Goal: Task Accomplishment & Management: Manage account settings

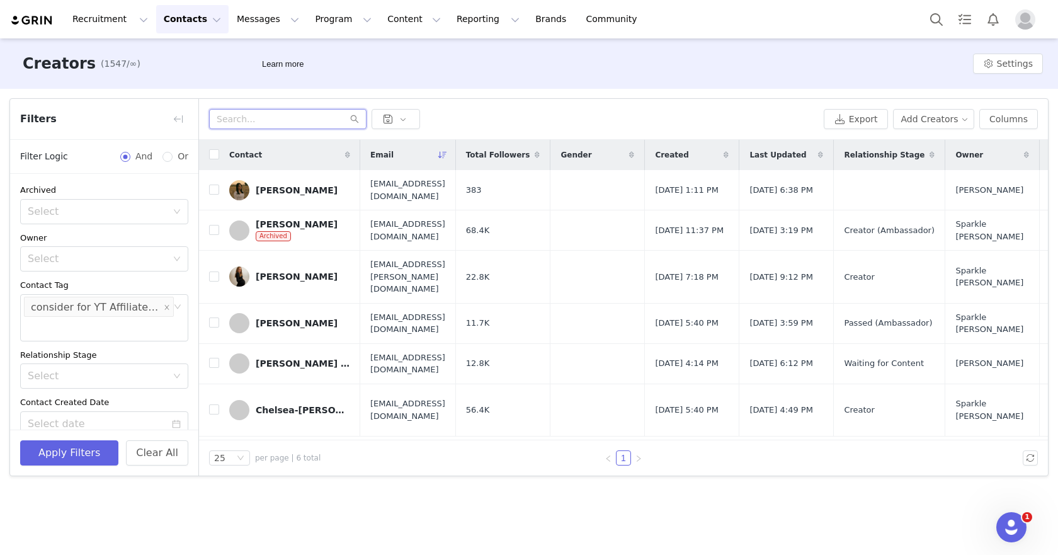
click at [293, 127] on input "text" at bounding box center [287, 119] width 157 height 20
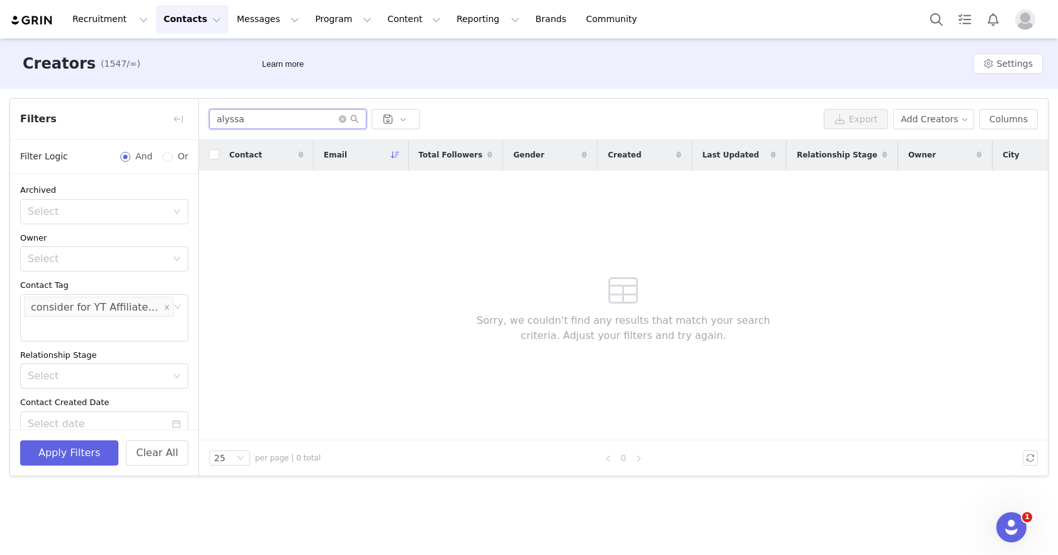
click at [259, 122] on input "alyssa" at bounding box center [287, 119] width 157 height 20
type input "surfsi"
click at [282, 101] on div "surfsi Export Add Creators Columns" at bounding box center [623, 119] width 849 height 41
click at [275, 109] on input "surfsi" at bounding box center [287, 119] width 157 height 20
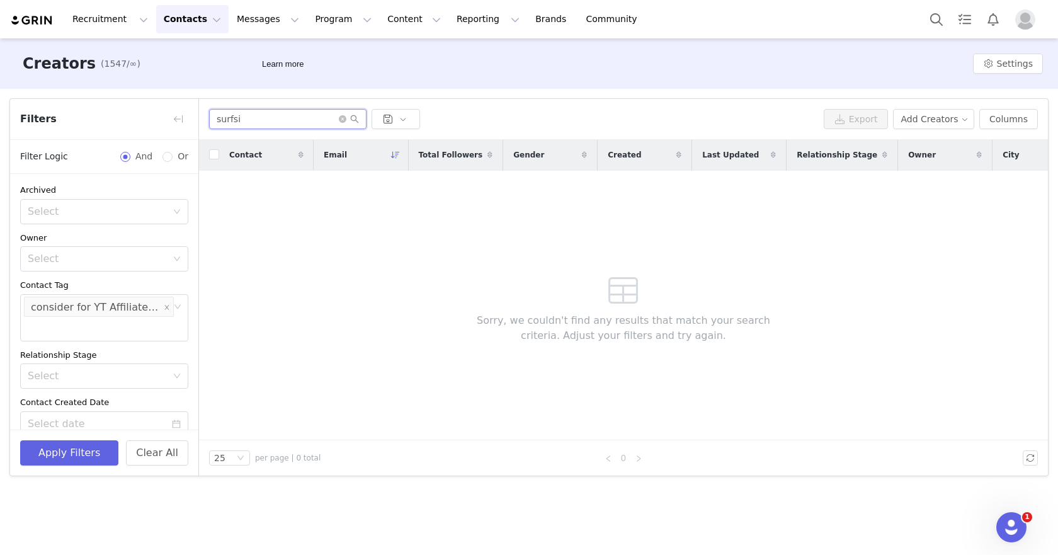
click at [275, 109] on input "surfsi" at bounding box center [287, 119] width 157 height 20
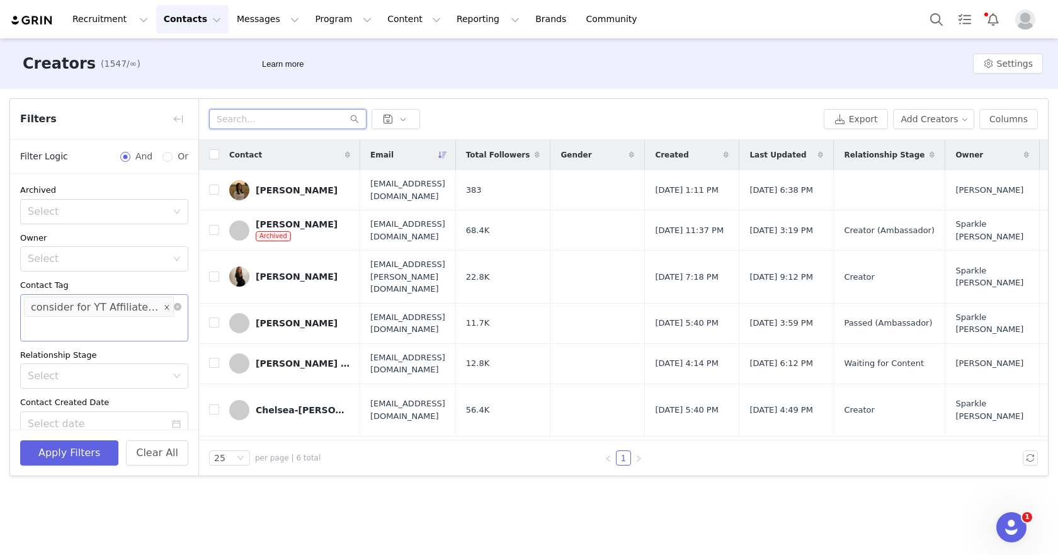
click at [167, 303] on icon "icon: close" at bounding box center [167, 306] width 6 height 6
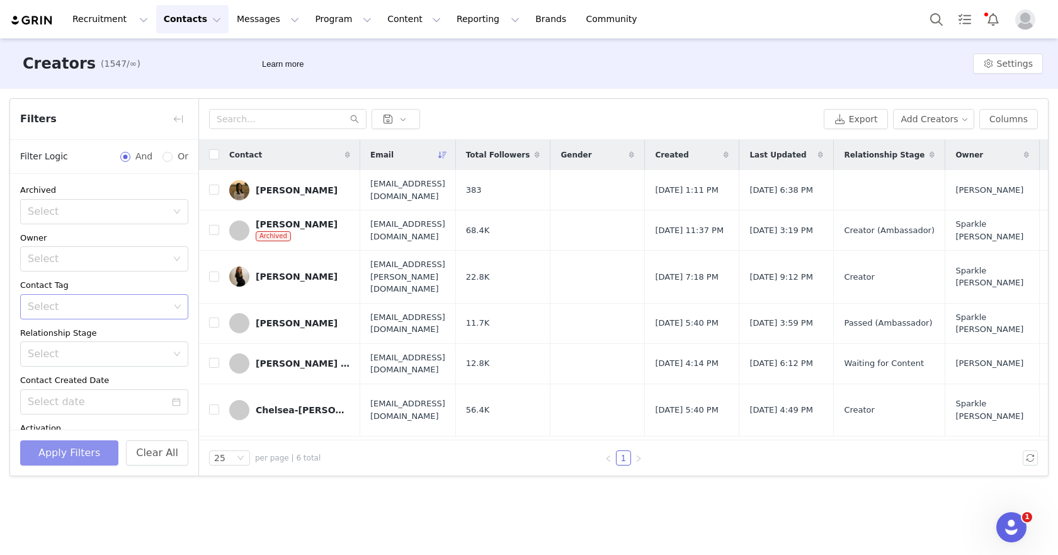
click at [63, 446] on button "Apply Filters" at bounding box center [69, 452] width 98 height 25
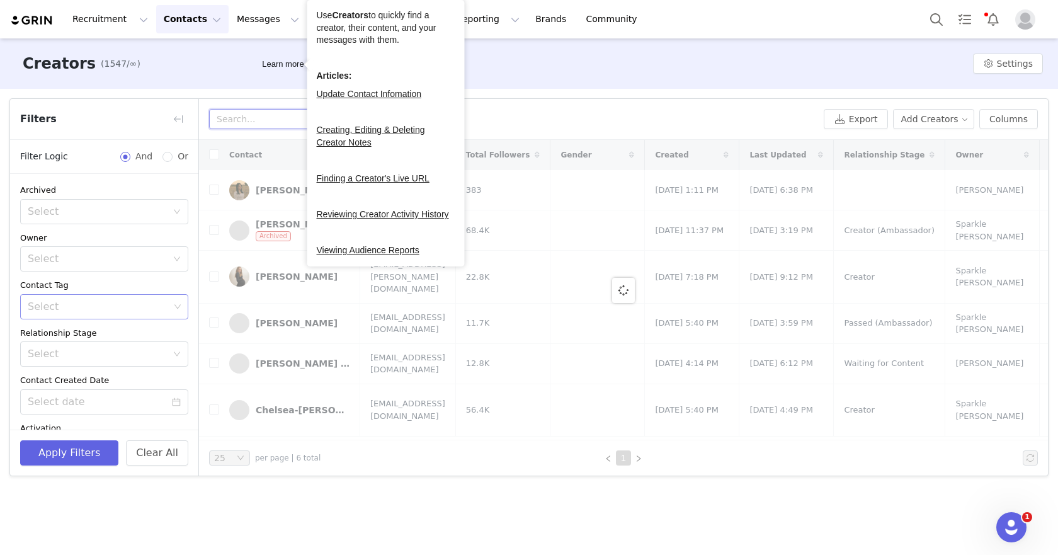
click at [247, 109] on input "text" at bounding box center [287, 119] width 157 height 20
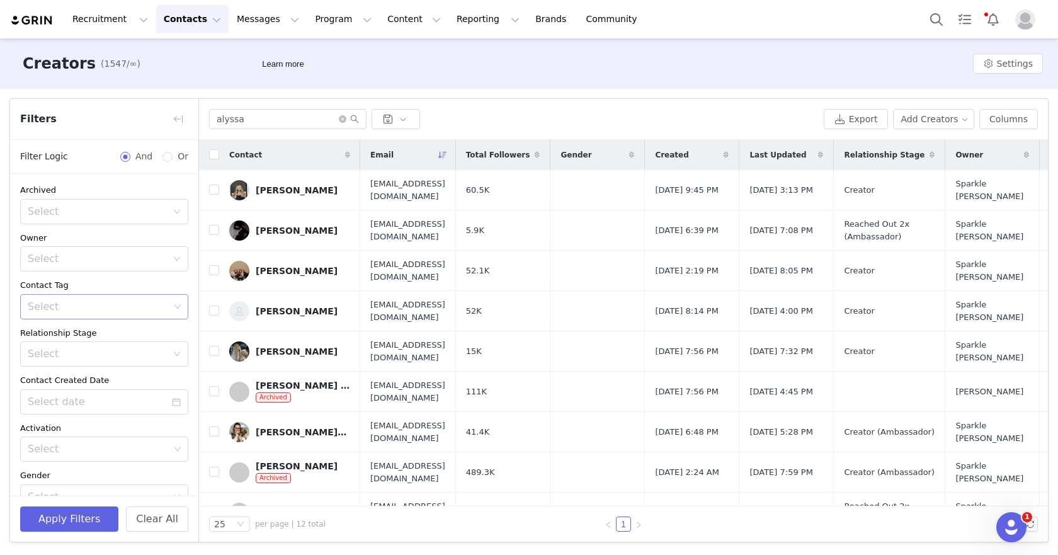
click at [265, 131] on div "alyssa Export Add Creators Columns" at bounding box center [623, 119] width 849 height 41
click at [264, 120] on input "alyssa" at bounding box center [287, 119] width 157 height 20
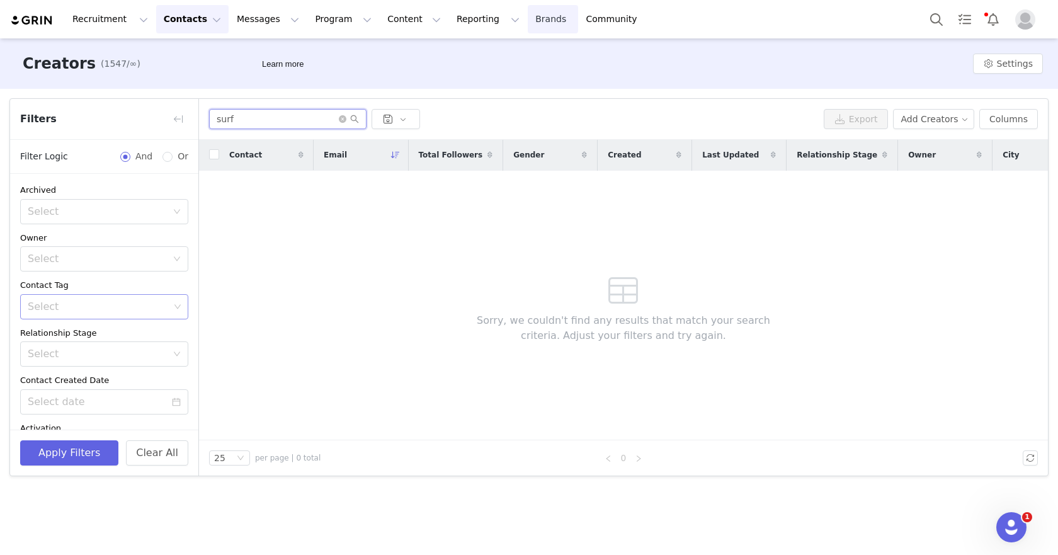
type input "surf"
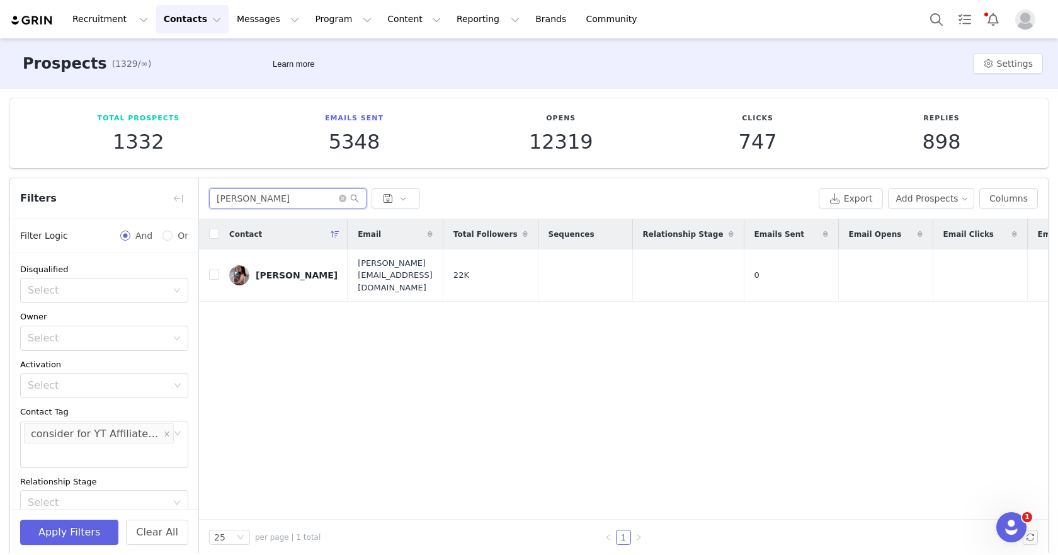
click at [275, 196] on input "[PERSON_NAME]" at bounding box center [287, 198] width 157 height 20
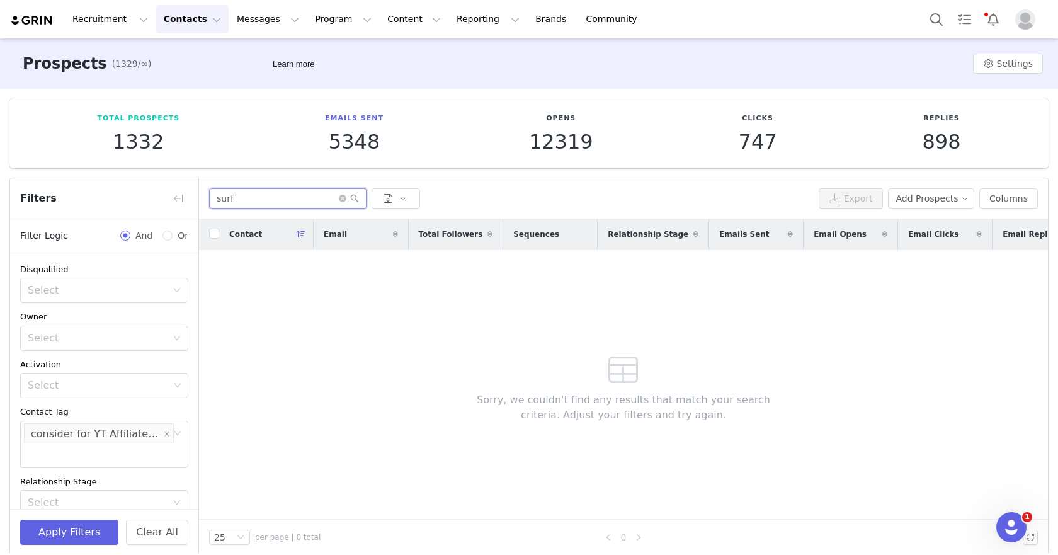
click at [280, 197] on input "surf" at bounding box center [287, 198] width 157 height 20
type input "alyssa"
click at [171, 428] on li "consider for YT Affiliate/SEO" at bounding box center [99, 433] width 150 height 20
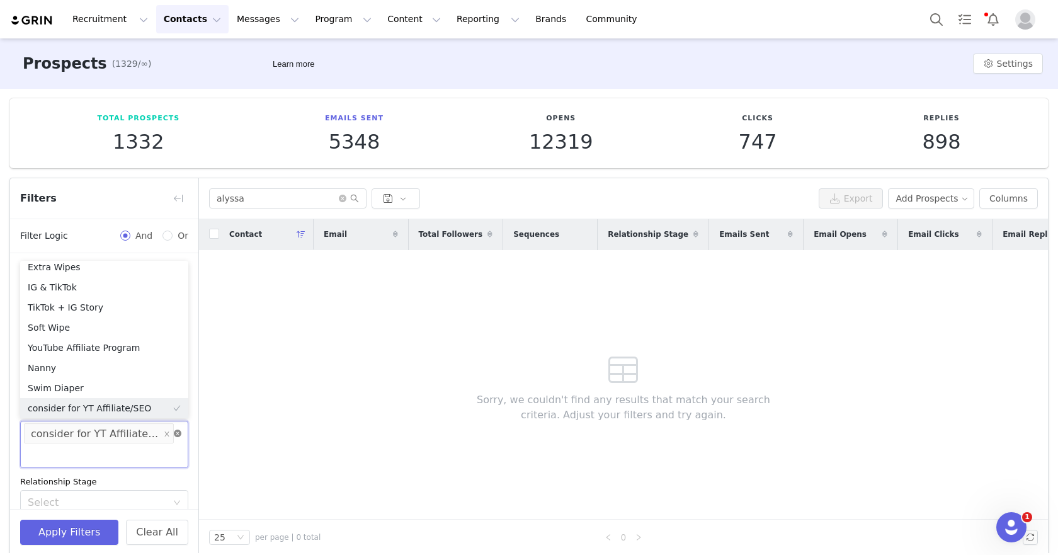
click at [174, 432] on icon "icon: close-circle" at bounding box center [178, 433] width 8 height 8
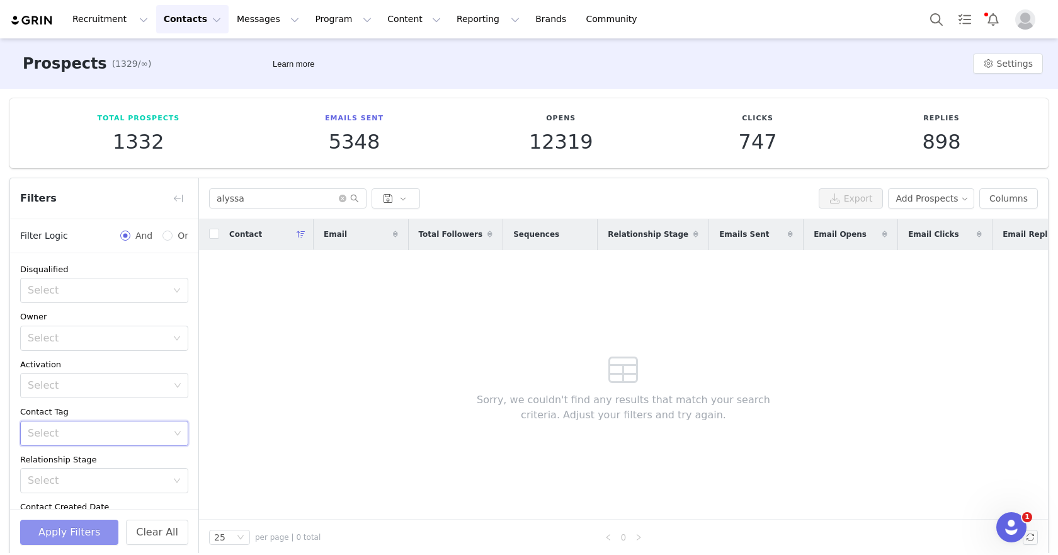
click at [40, 540] on button "Apply Filters" at bounding box center [69, 531] width 98 height 25
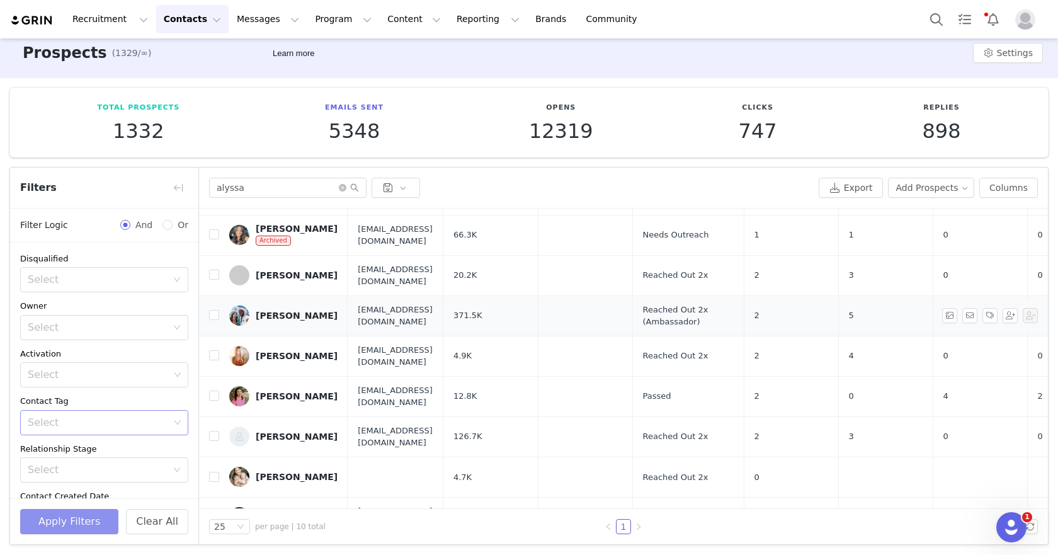
scroll to position [11, 0]
click at [295, 309] on link "[PERSON_NAME]" at bounding box center [283, 315] width 108 height 20
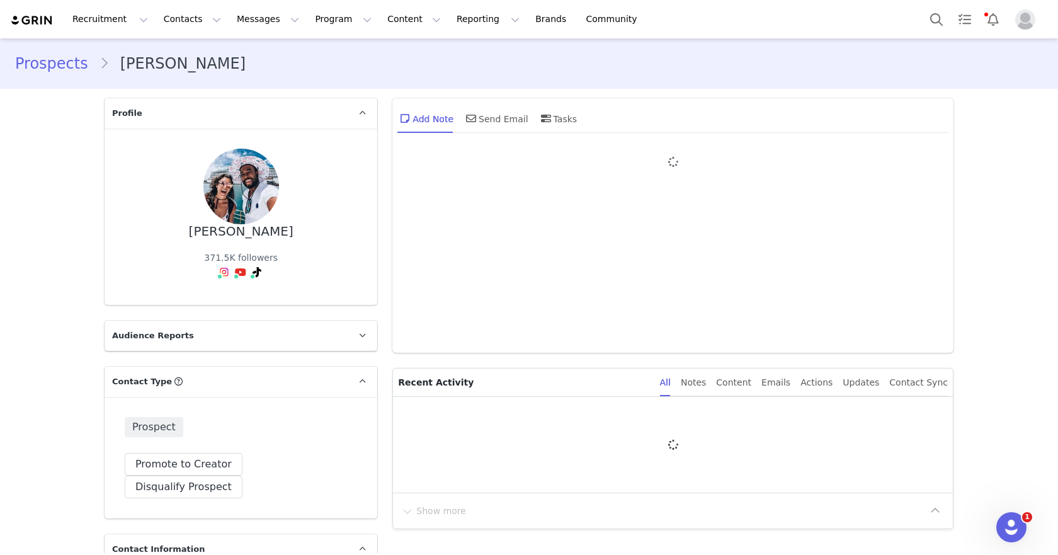
type input "+1 ([GEOGRAPHIC_DATA])"
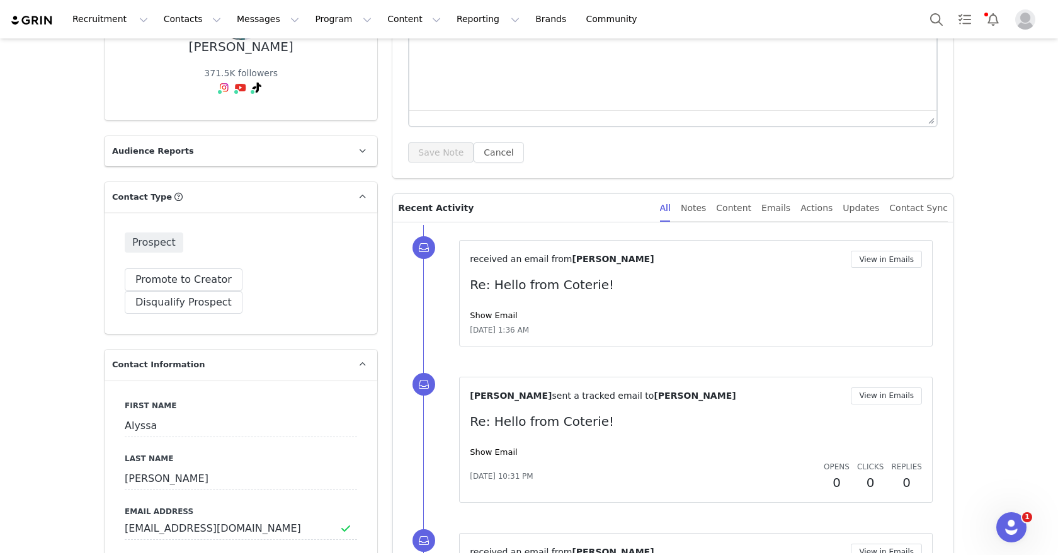
scroll to position [207, 0]
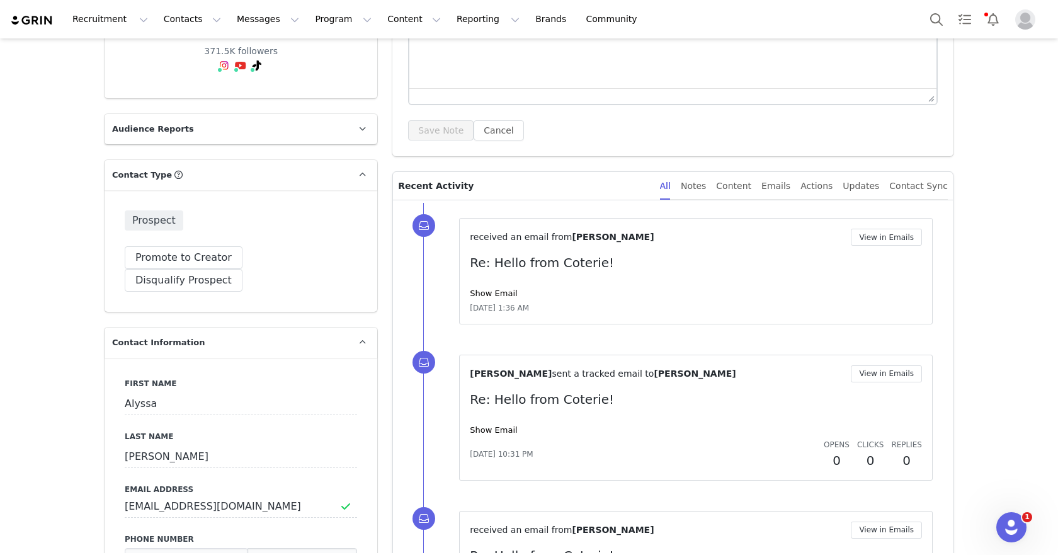
click at [496, 298] on div "Show Email" at bounding box center [696, 293] width 452 height 13
click at [496, 297] on link "Show Email" at bounding box center [493, 292] width 47 height 9
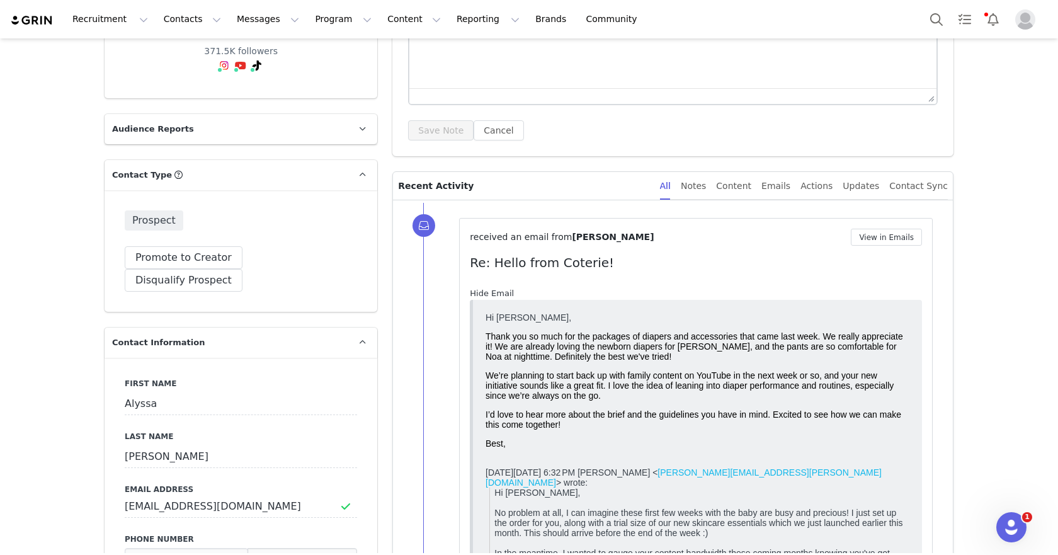
scroll to position [0, 0]
click at [496, 297] on link "Hide Email" at bounding box center [492, 292] width 44 height 9
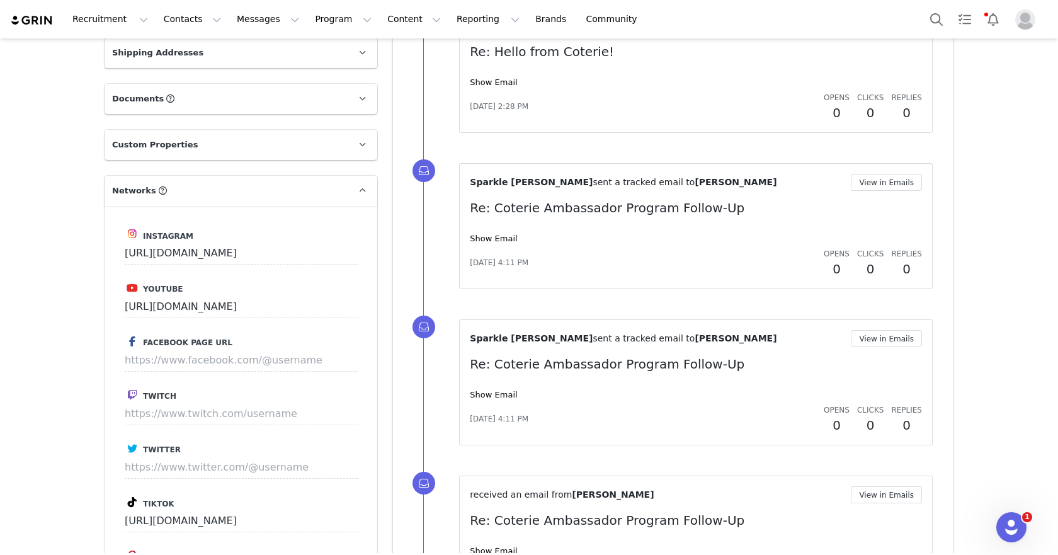
scroll to position [1045, 0]
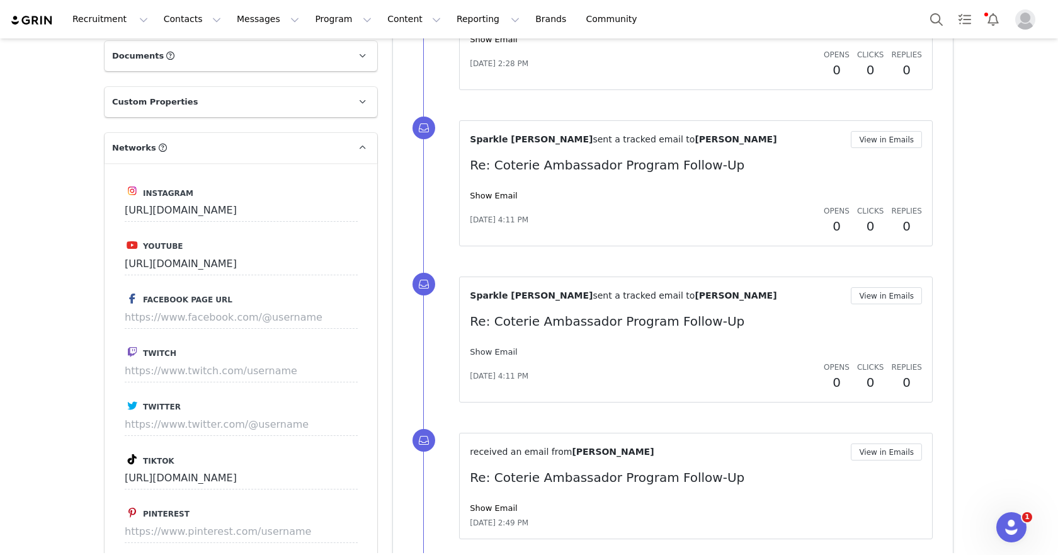
click at [490, 353] on link "Show Email" at bounding box center [493, 351] width 47 height 9
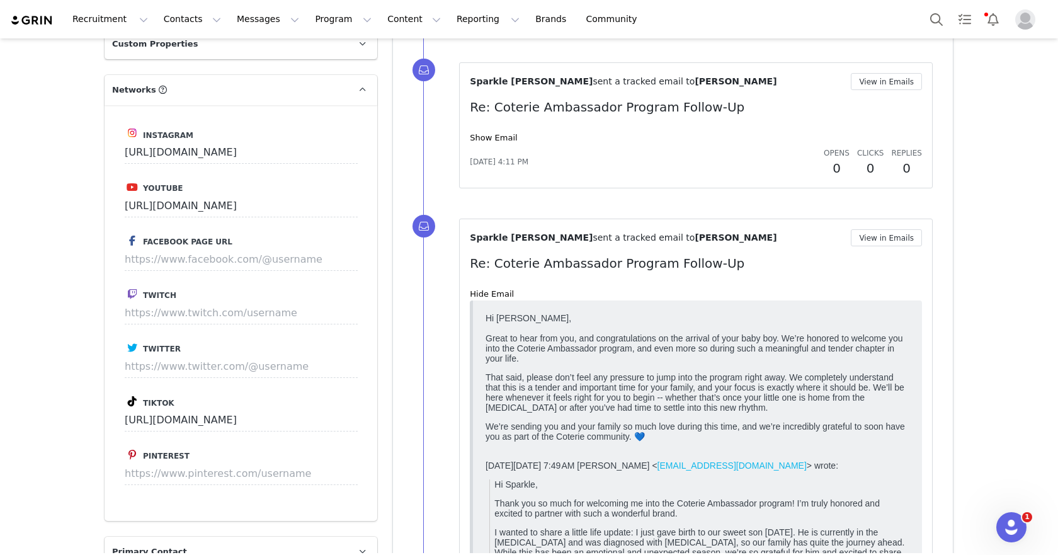
scroll to position [961, 0]
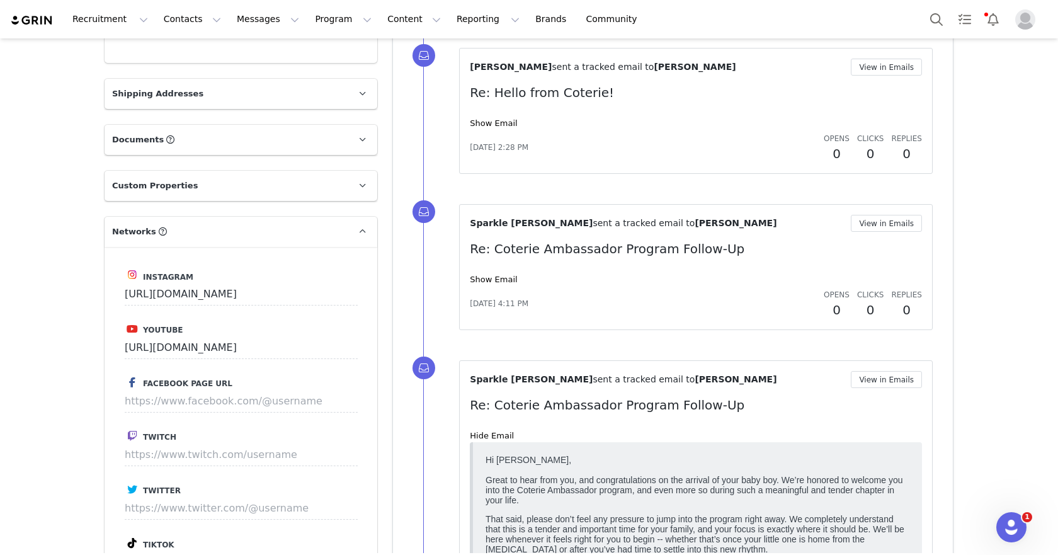
click at [485, 274] on div "Show Email" at bounding box center [696, 279] width 452 height 13
click at [484, 278] on link "Show Email" at bounding box center [493, 279] width 47 height 9
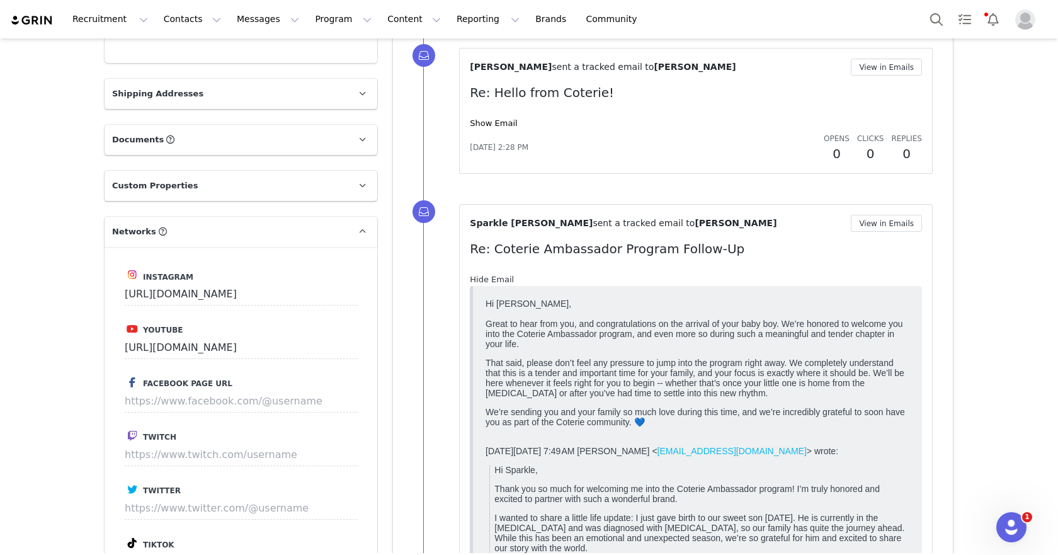
scroll to position [0, 0]
click at [484, 278] on link "Hide Email" at bounding box center [492, 279] width 44 height 9
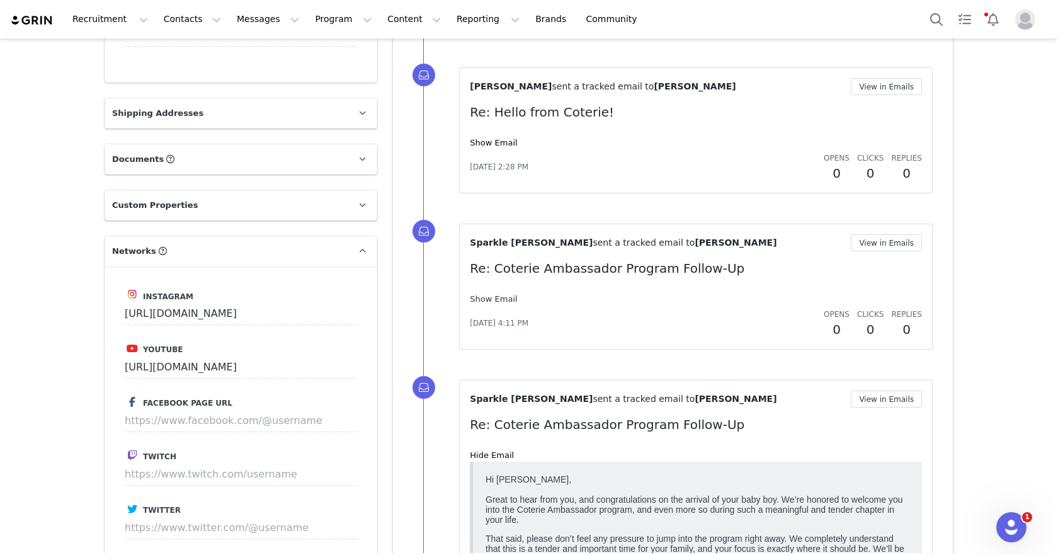
scroll to position [900, 0]
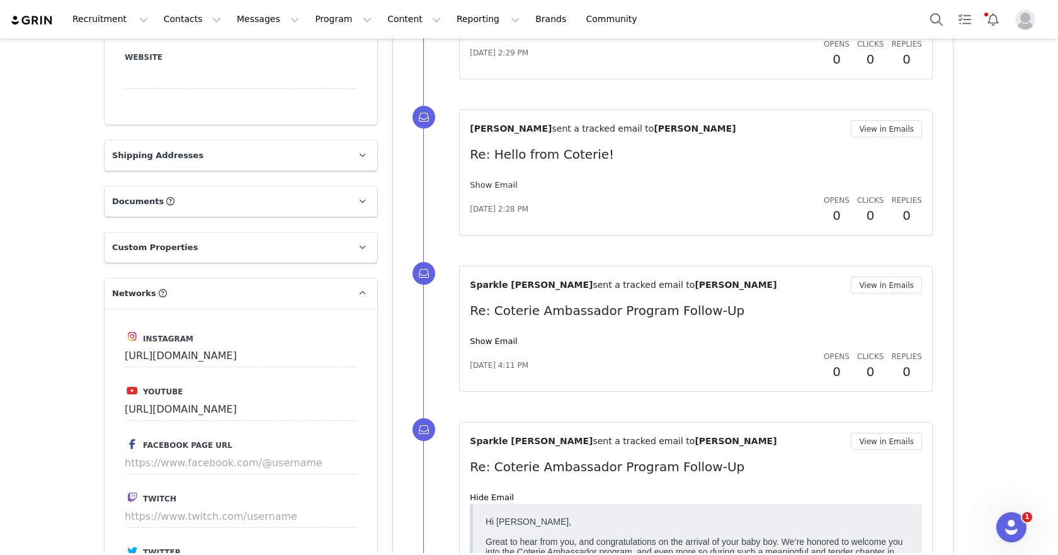
click at [488, 183] on link "Show Email" at bounding box center [493, 184] width 47 height 9
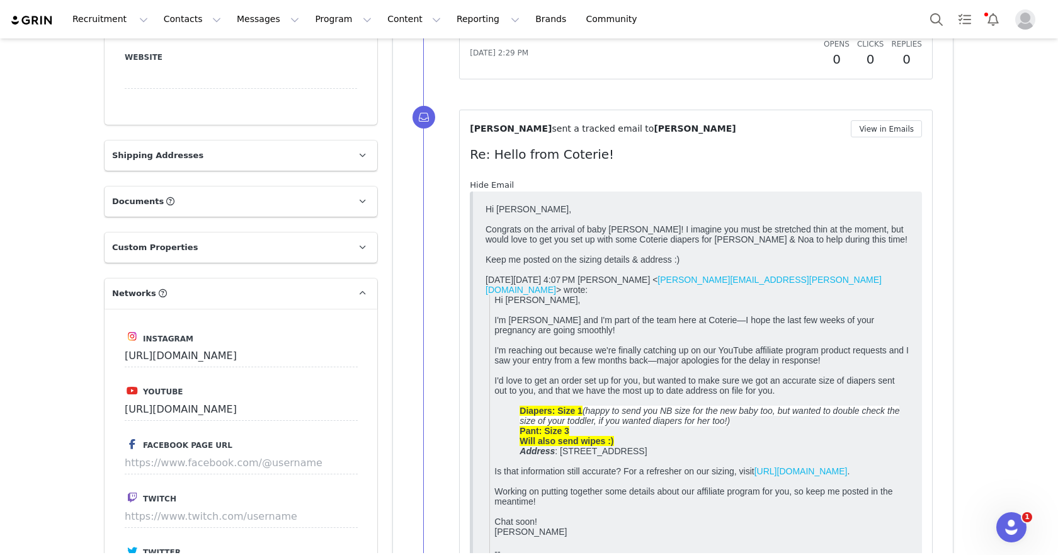
scroll to position [0, 0]
click at [488, 183] on link "Hide Email" at bounding box center [492, 184] width 44 height 9
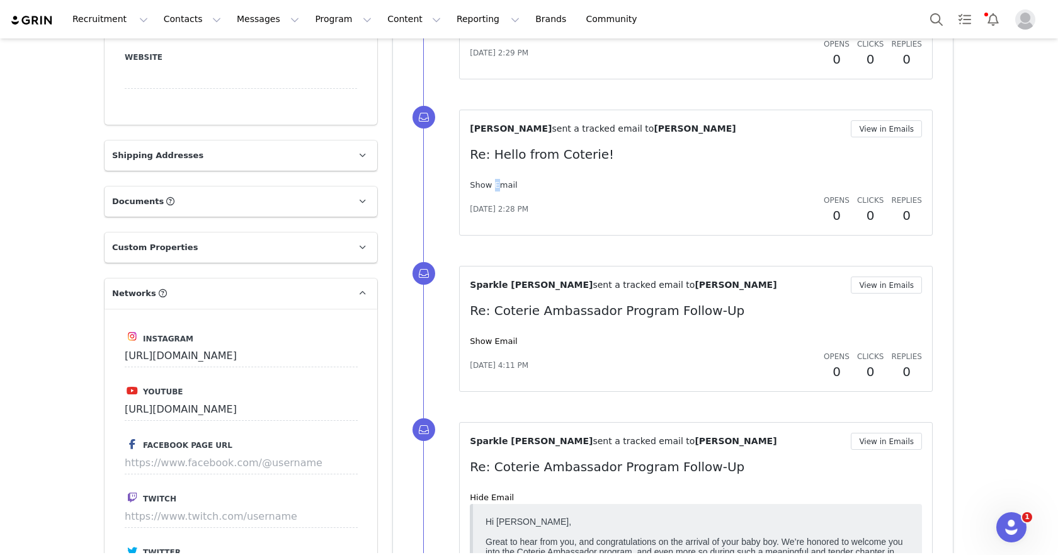
click at [488, 183] on link "Show Email" at bounding box center [493, 184] width 47 height 9
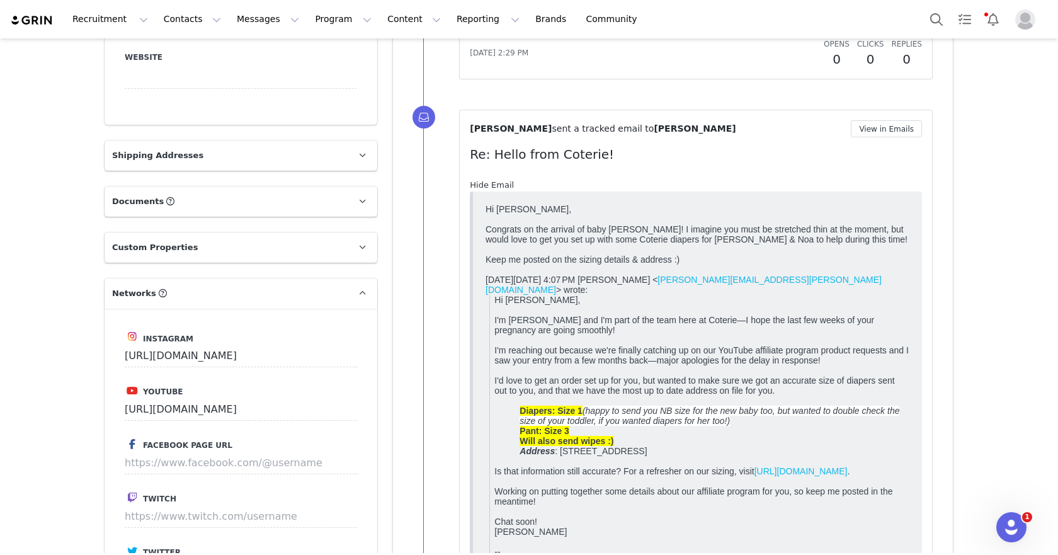
click at [488, 183] on link "Hide Email" at bounding box center [492, 184] width 44 height 9
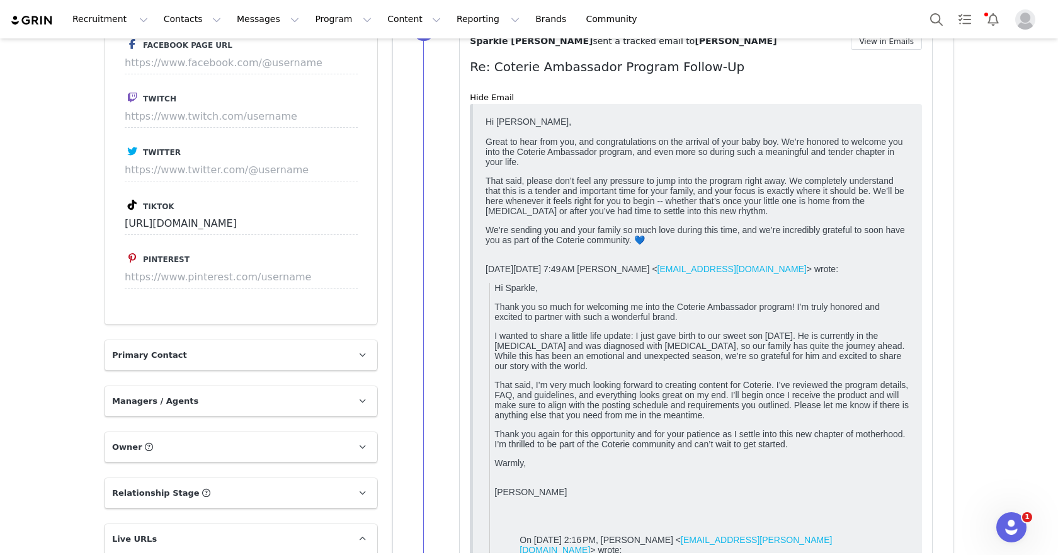
scroll to position [1318, 0]
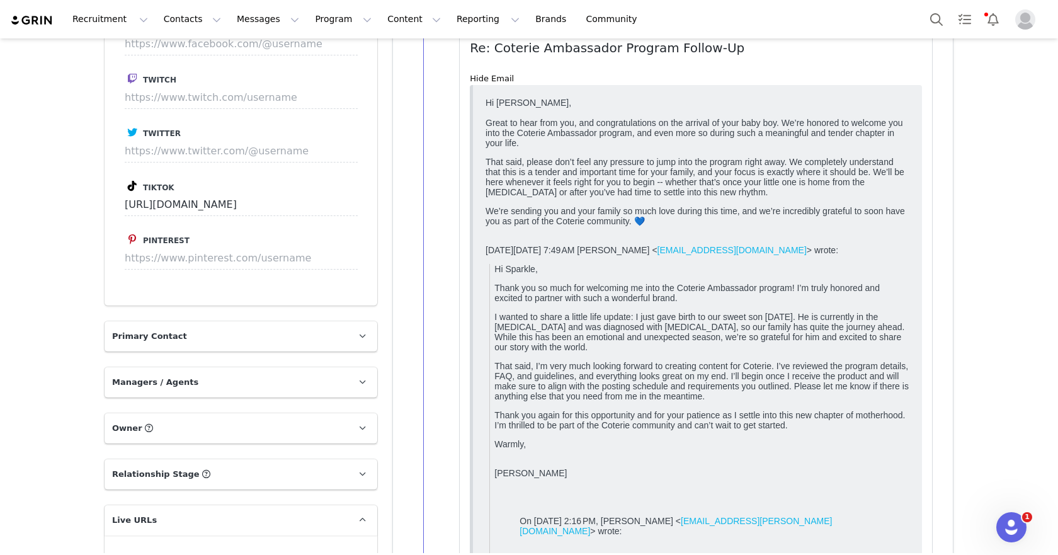
click at [486, 84] on div "Hide Email" at bounding box center [696, 78] width 452 height 13
click at [484, 79] on link "Hide Email" at bounding box center [492, 78] width 44 height 9
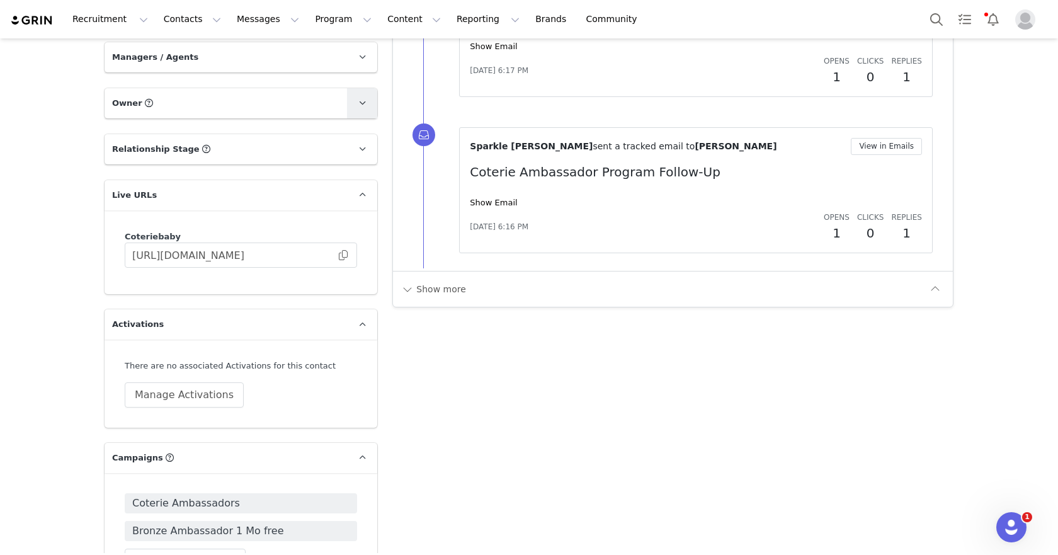
scroll to position [1811, 0]
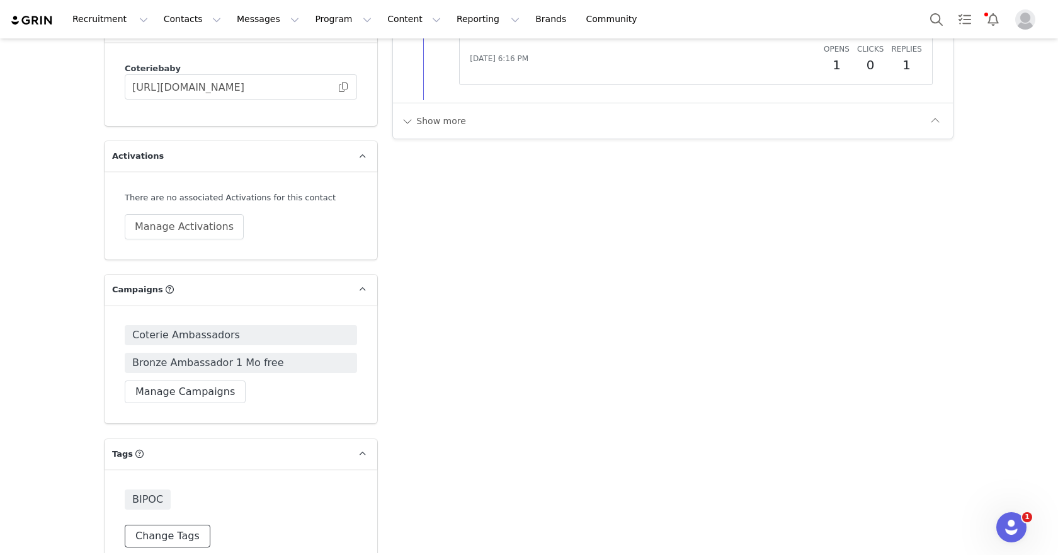
click at [169, 524] on button "Change Tags" at bounding box center [168, 535] width 86 height 23
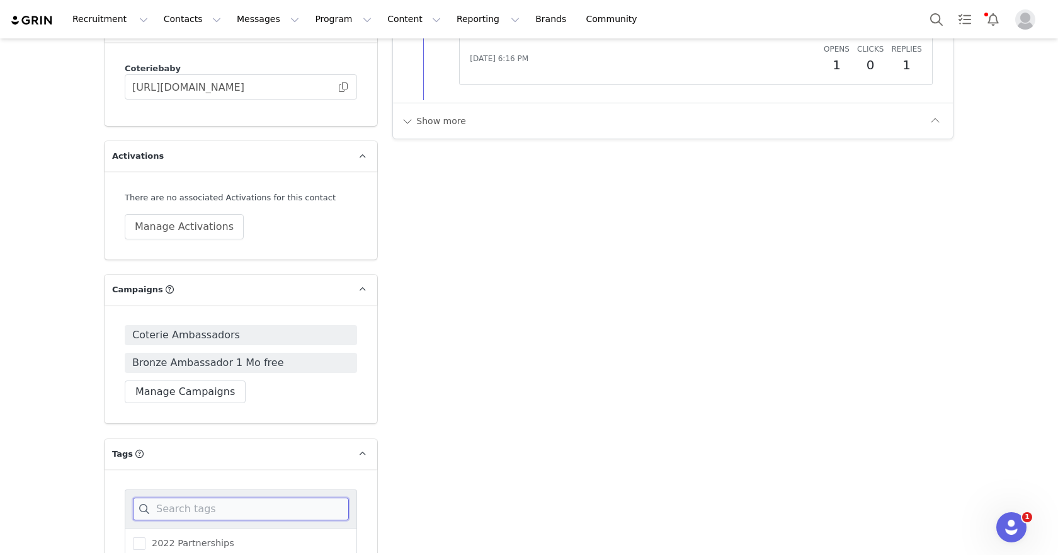
click at [184, 497] on input at bounding box center [241, 508] width 216 height 23
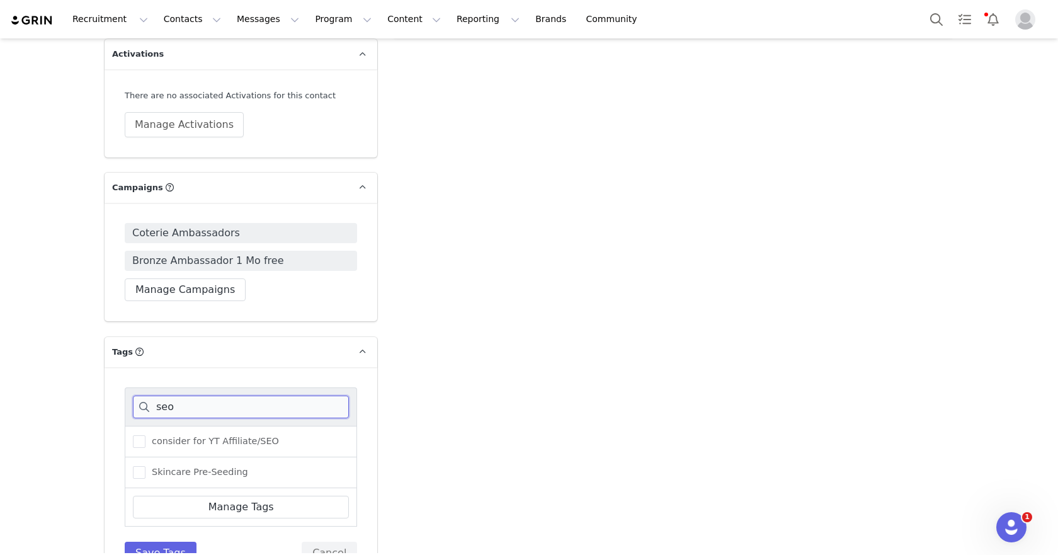
scroll to position [1900, 0]
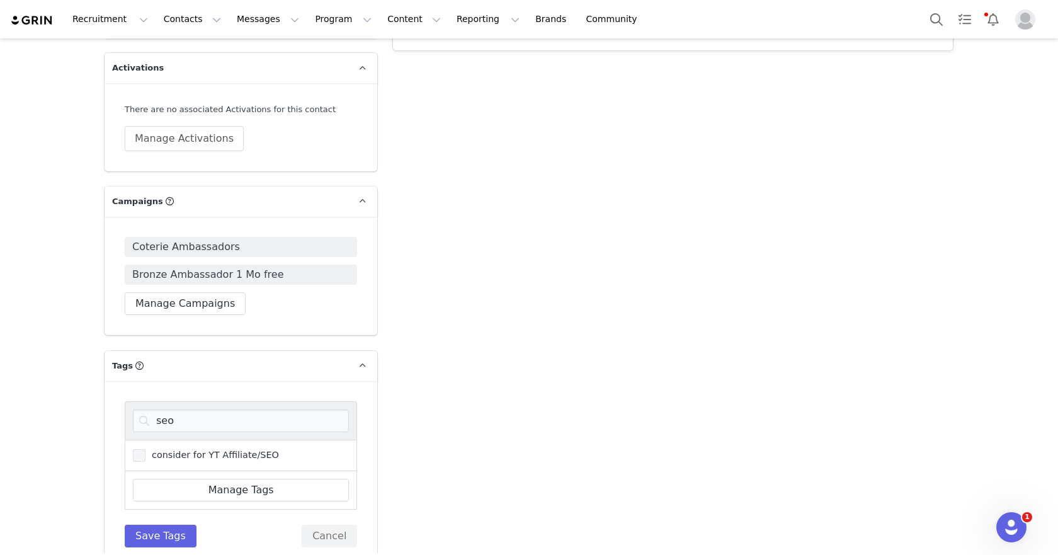
drag, startPoint x: 244, startPoint y: 415, endPoint x: 241, endPoint y: 428, distance: 13.6
click at [244, 439] on div "consider for YT Affiliate/SEO" at bounding box center [241, 454] width 232 height 31
click at [241, 449] on span "consider for YT Affiliate/SEO" at bounding box center [211, 455] width 133 height 12
click at [145, 449] on input "consider for YT Affiliate/SEO" at bounding box center [145, 449] width 0 height 0
click at [238, 409] on input "seo" at bounding box center [241, 420] width 216 height 23
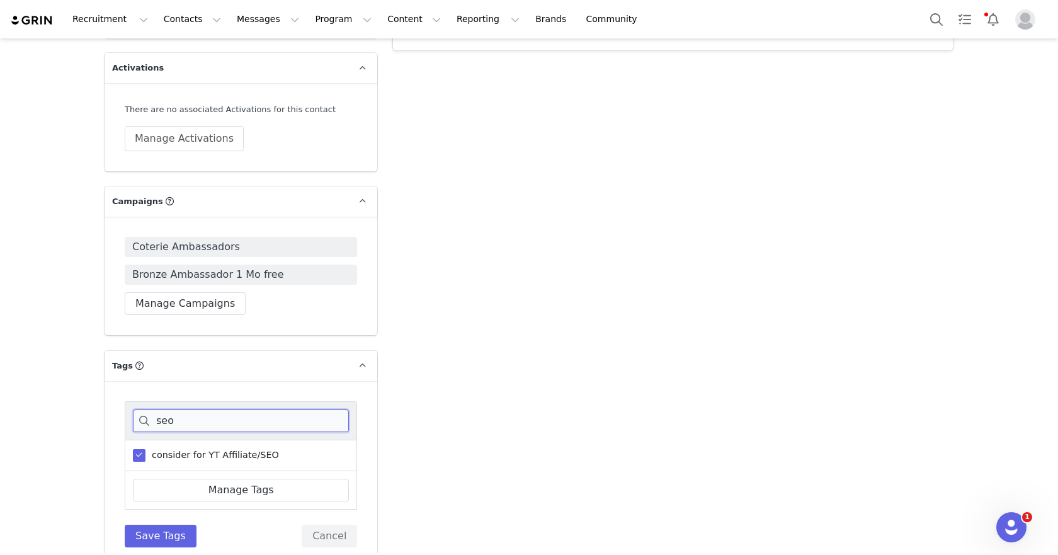
click at [238, 409] on input "seo" at bounding box center [241, 420] width 216 height 23
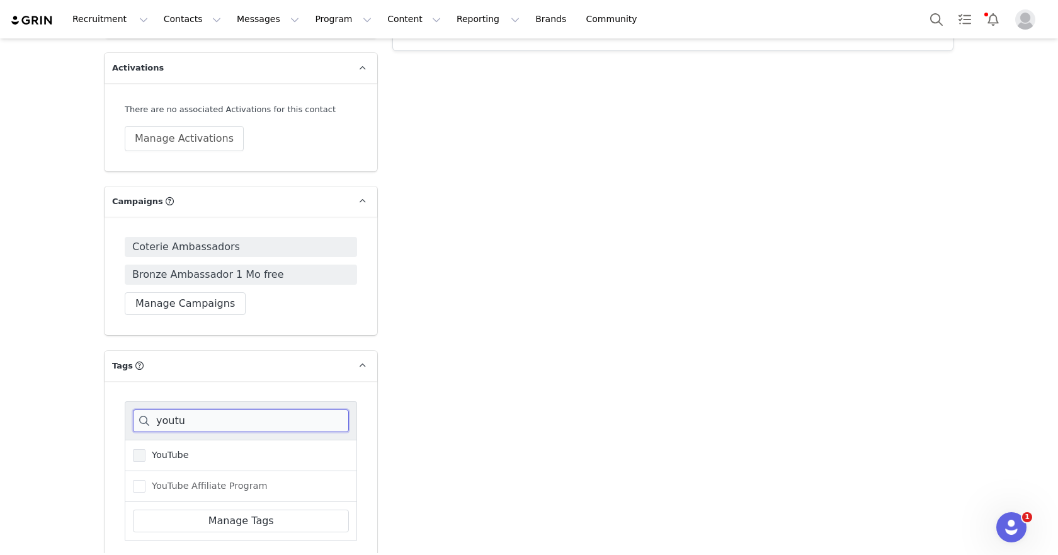
type input "youtu"
click at [168, 449] on span "YouTube" at bounding box center [166, 455] width 43 height 12
click at [145, 449] on input "YouTube" at bounding box center [145, 449] width 0 height 0
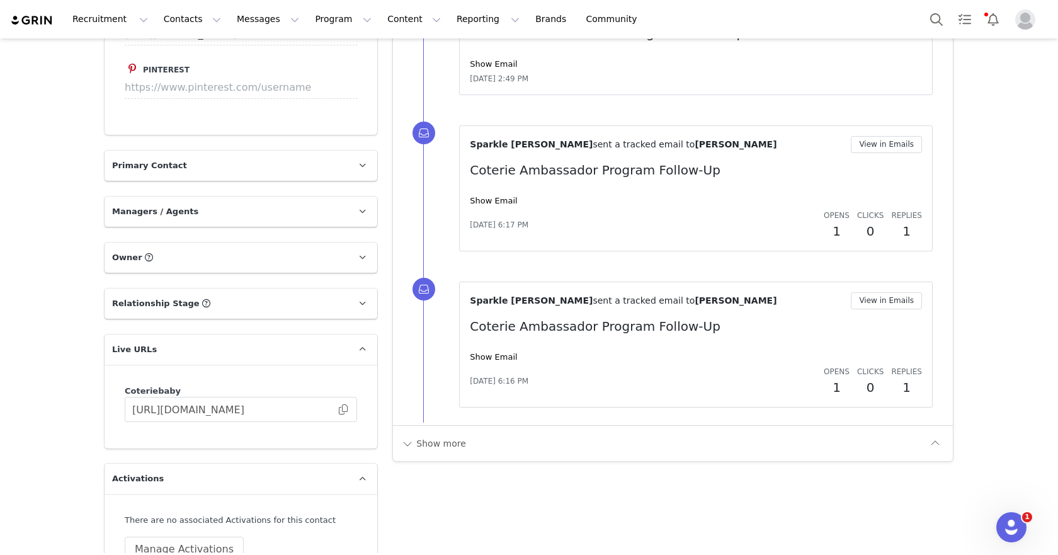
scroll to position [1493, 0]
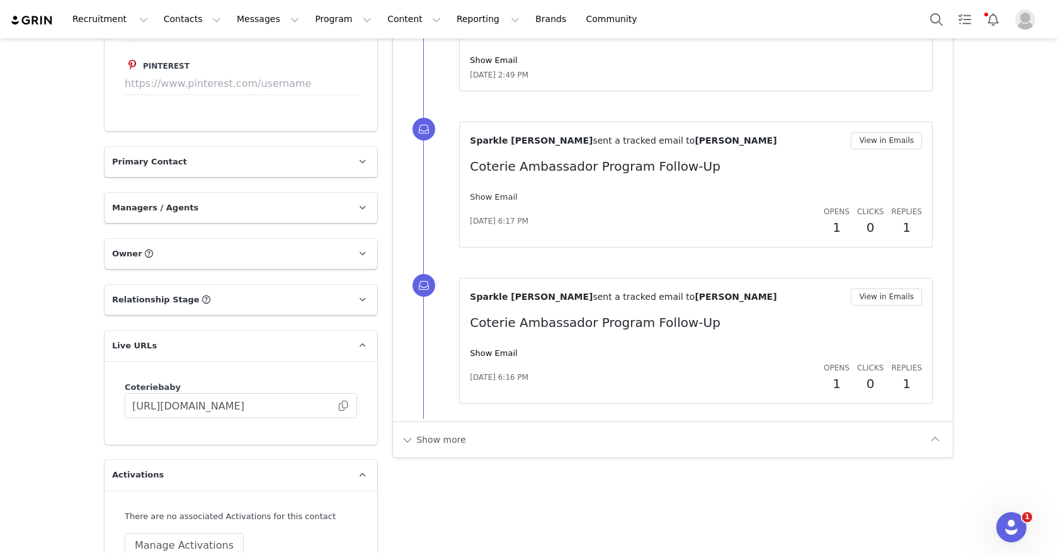
click at [480, 193] on link "Show Email" at bounding box center [493, 196] width 47 height 9
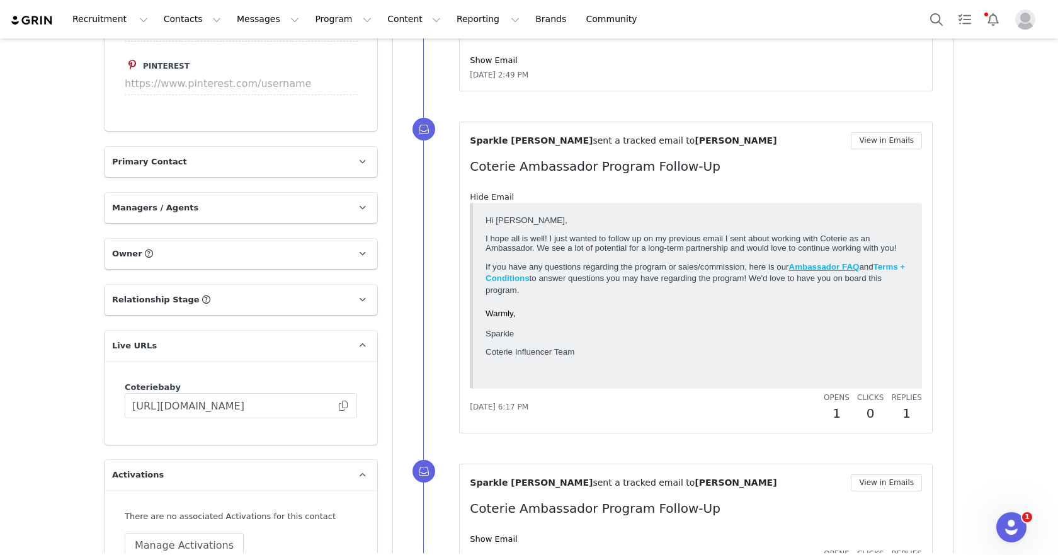
scroll to position [0, 0]
click at [480, 193] on link "Hide Email" at bounding box center [492, 196] width 44 height 9
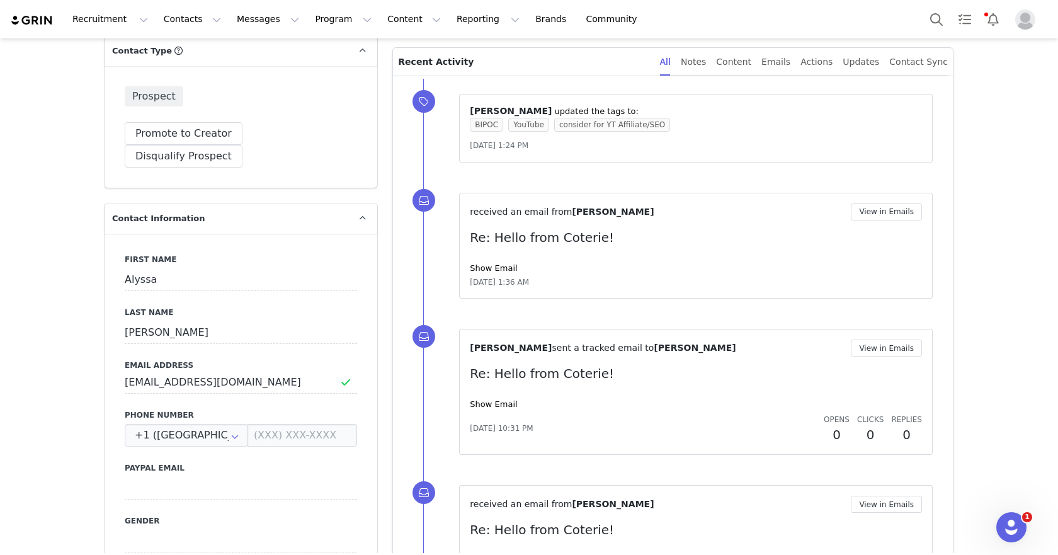
scroll to position [715, 0]
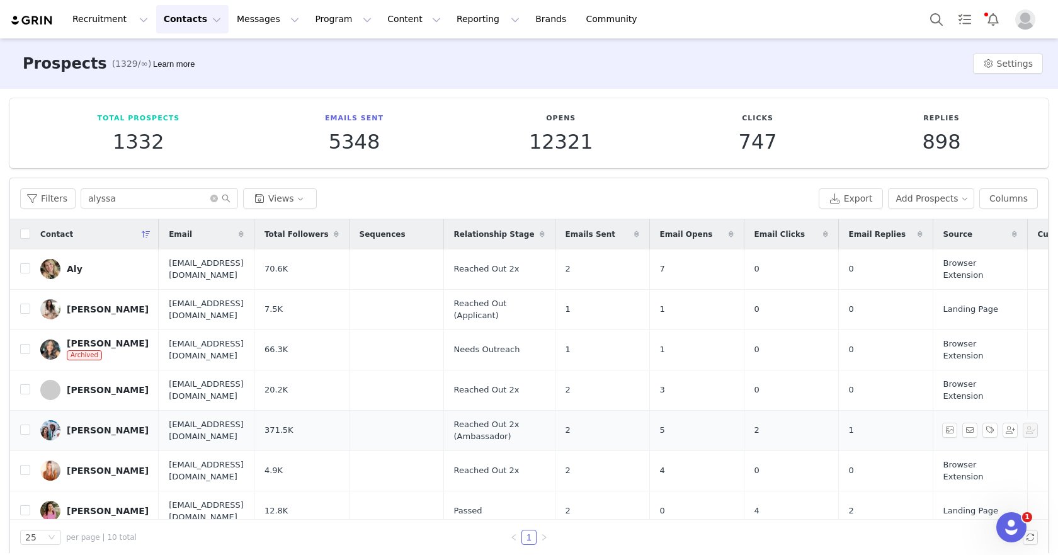
click at [105, 425] on div "[PERSON_NAME]" at bounding box center [108, 430] width 82 height 10
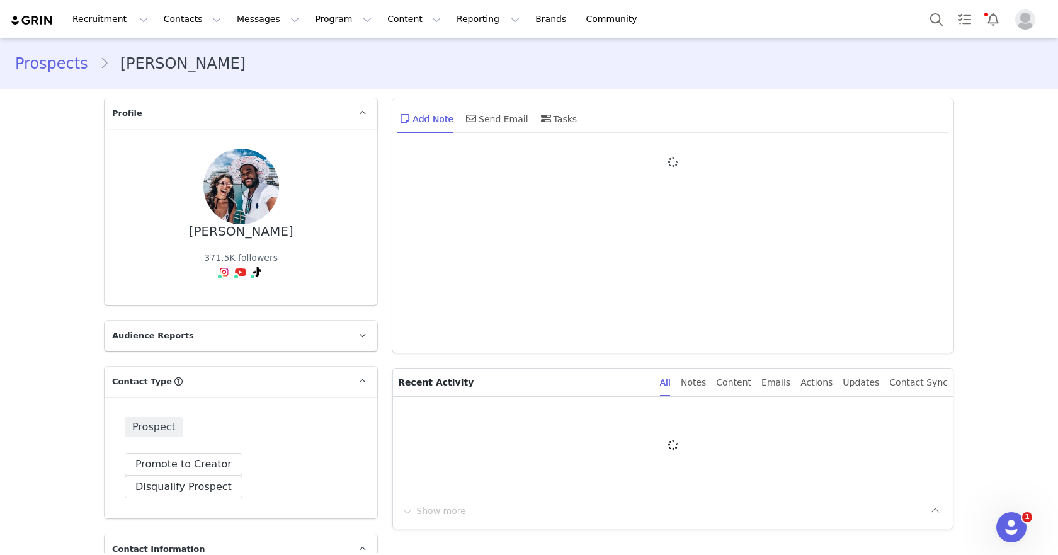
type input "+1 ([GEOGRAPHIC_DATA])"
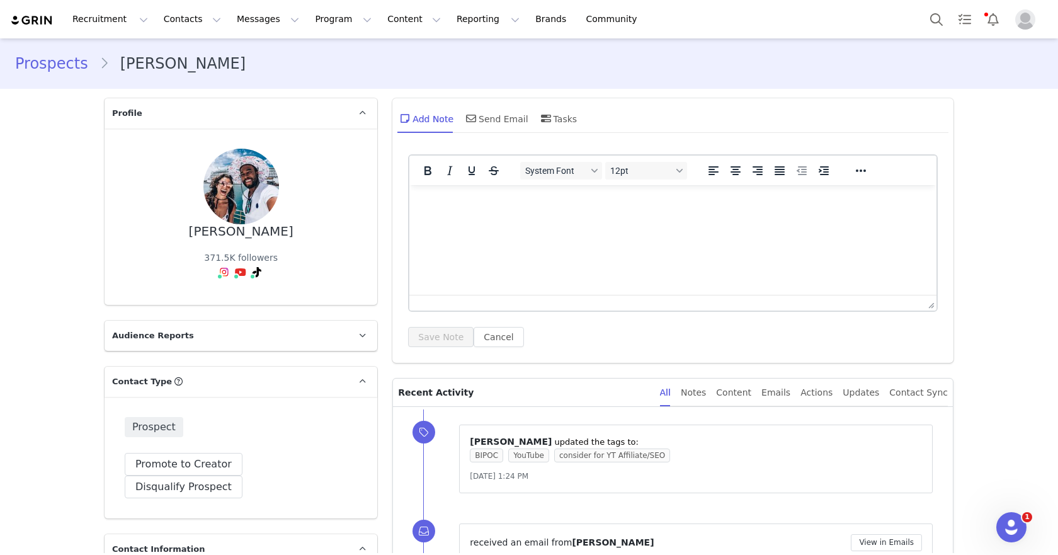
click at [536, 218] on html at bounding box center [672, 202] width 527 height 34
click at [518, 219] on html at bounding box center [672, 202] width 527 height 34
click at [489, 204] on p "note for myself & sparkle" at bounding box center [672, 202] width 507 height 14
click at [562, 200] on p "note for myself (GG) & sparkle" at bounding box center [672, 202] width 507 height 14
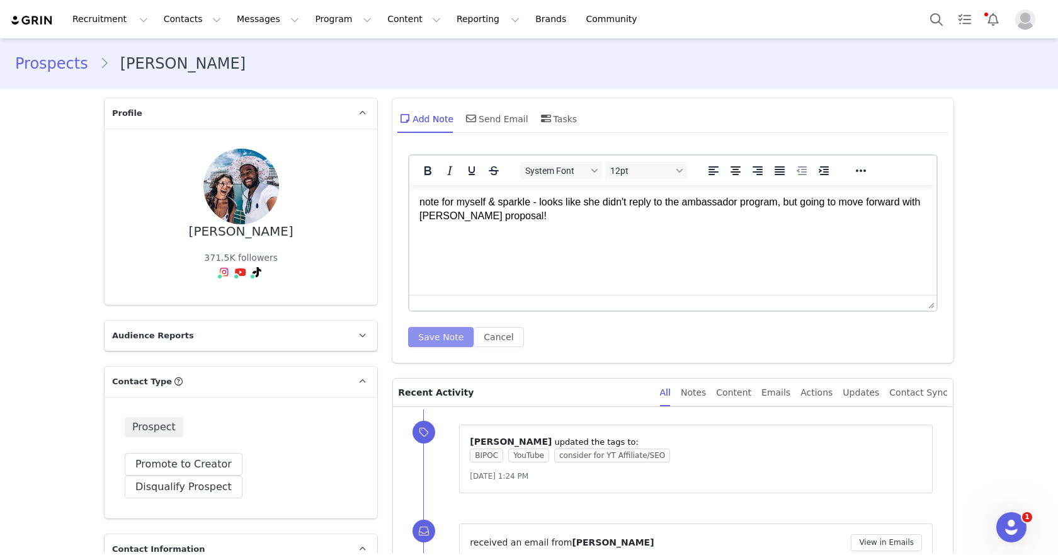
click at [438, 331] on button "Save Note" at bounding box center [440, 337] width 65 height 20
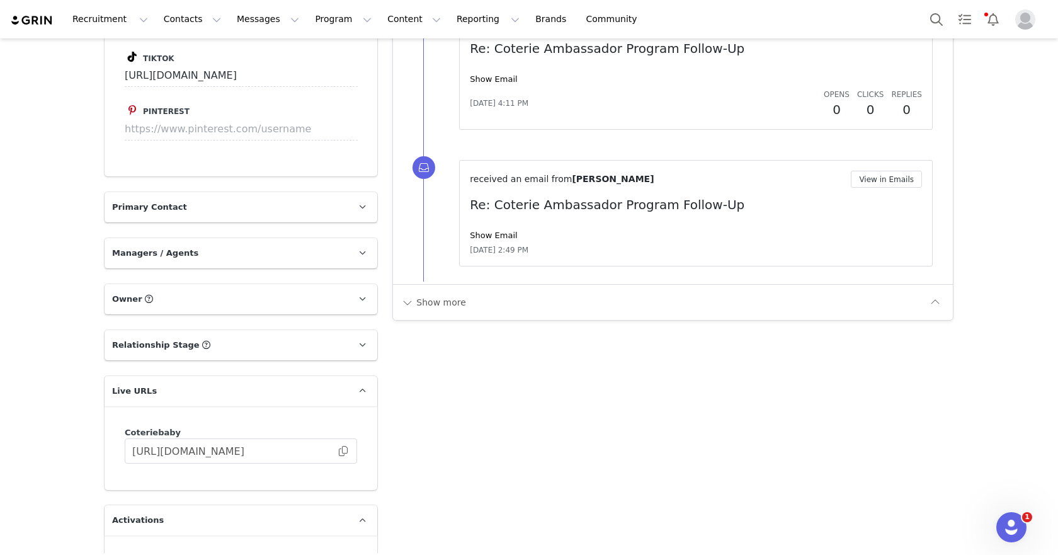
scroll to position [1603, 0]
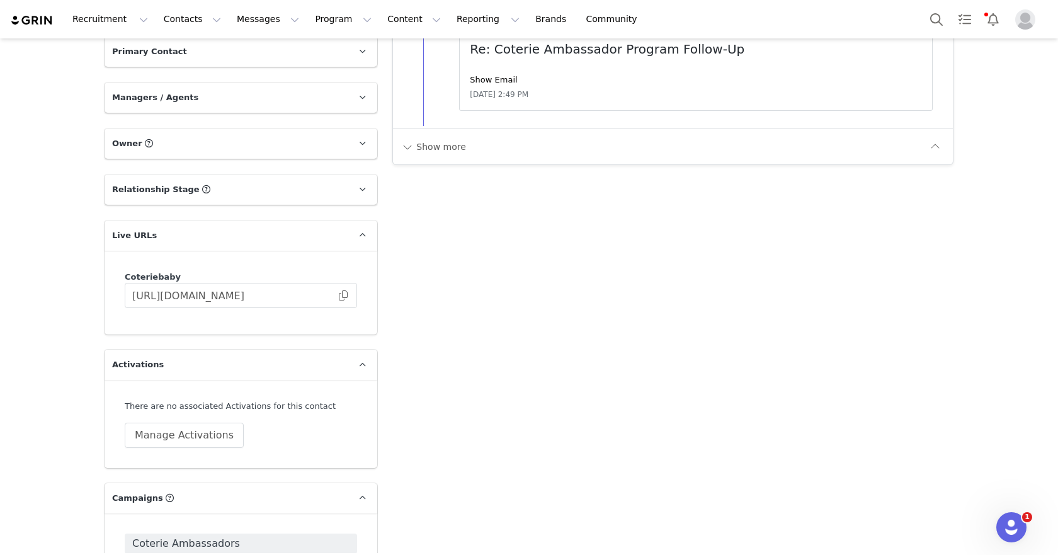
click at [159, 400] on div "There are no associated Activations for this contact Manage Activations" at bounding box center [241, 424] width 232 height 48
click at [157, 422] on button "Manage Activations" at bounding box center [184, 434] width 119 height 25
click at [152, 449] on div "Activations Manage Select Activation" at bounding box center [155, 451] width 156 height 38
click at [142, 456] on div "Select Activation" at bounding box center [127, 460] width 74 height 19
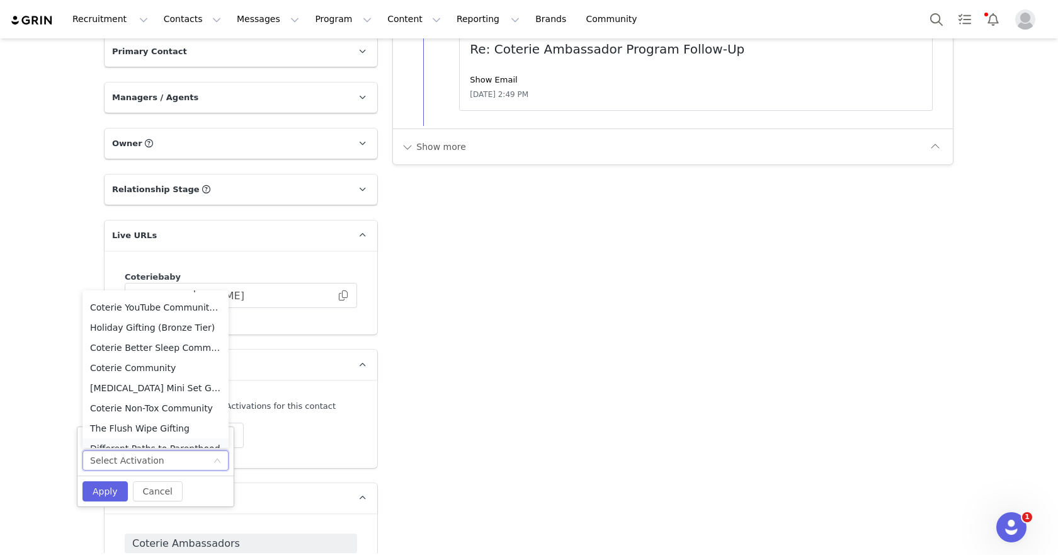
scroll to position [0, 0]
click at [127, 322] on li "Coterie YouTube Community (Affiliate/SEO)" at bounding box center [155, 323] width 146 height 20
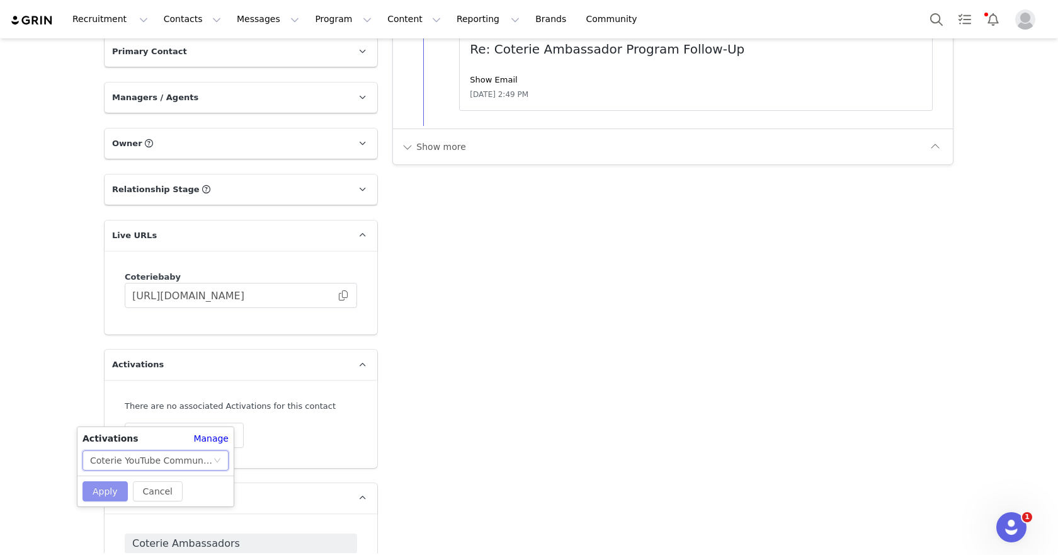
click at [111, 483] on button "Apply" at bounding box center [104, 491] width 45 height 20
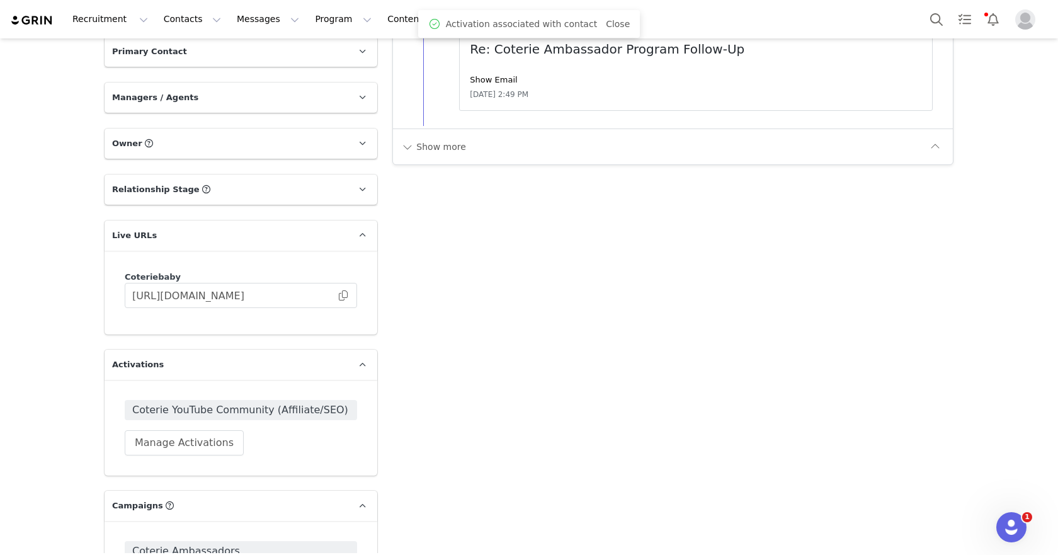
scroll to position [1132, 0]
